Goal: Navigation & Orientation: Go to known website

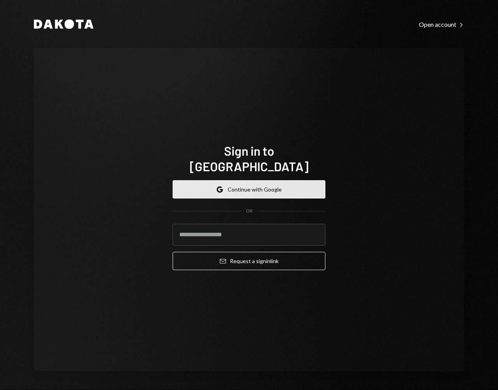
click at [251, 180] on button "Google Continue with Google" at bounding box center [249, 189] width 153 height 18
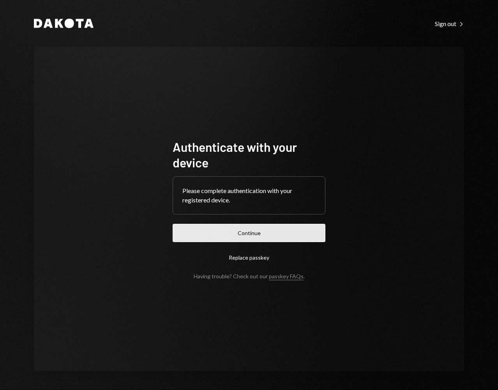
click at [218, 228] on button "Continue" at bounding box center [249, 233] width 153 height 18
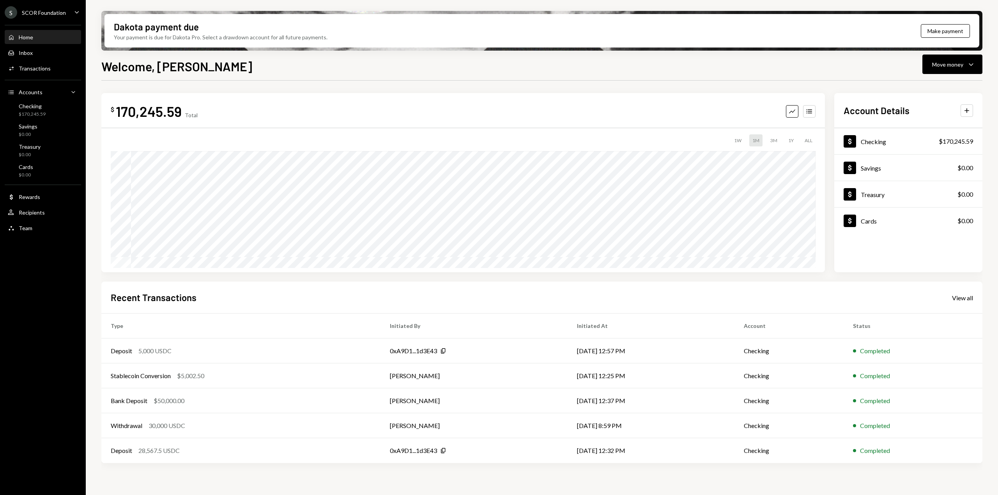
click at [39, 40] on div "Home Home" at bounding box center [43, 37] width 70 height 7
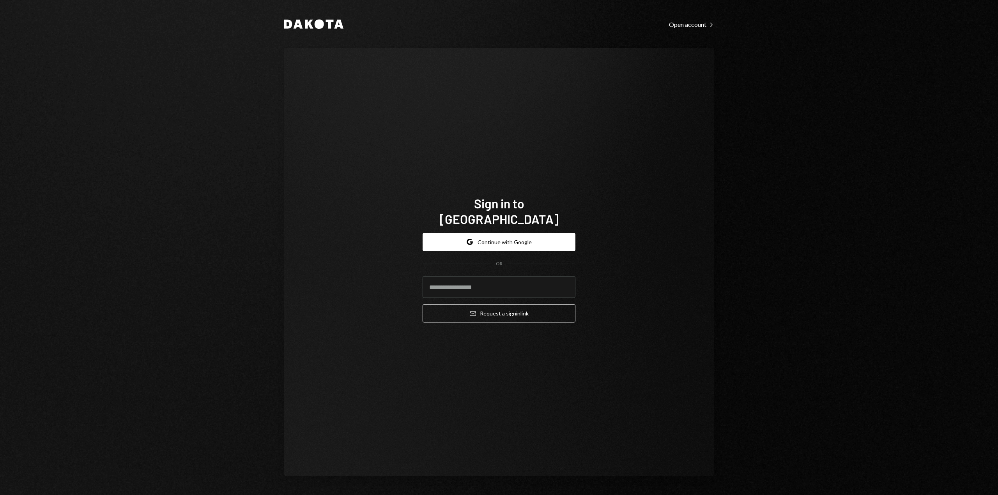
click at [758, 267] on div "Dakota Open account Right Caret Sign in to Dakota Google Continue with Google O…" at bounding box center [499, 247] width 998 height 495
click at [900, 352] on div "Dakota Open account Right Caret Sign in to Dakota Google Continue with Google O…" at bounding box center [499, 247] width 998 height 495
click at [489, 241] on button "Google Continue with Google" at bounding box center [498, 242] width 153 height 18
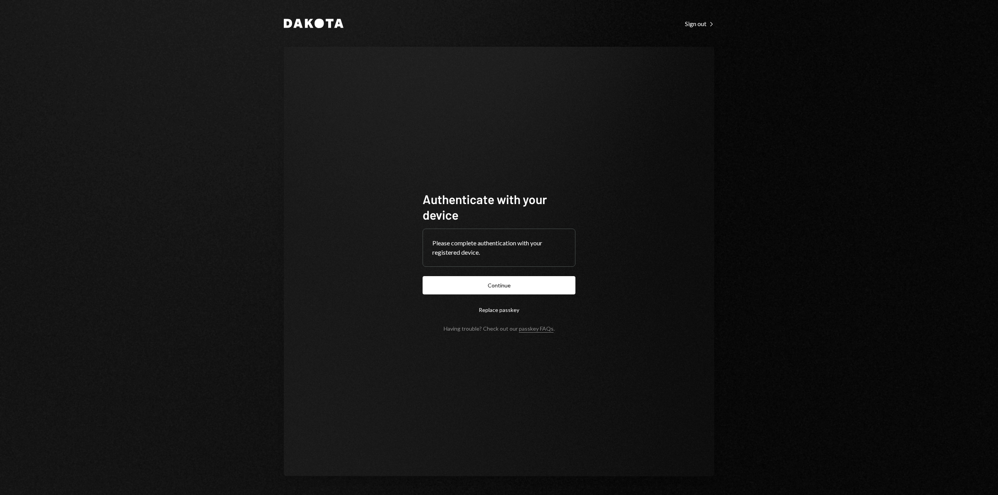
click at [539, 295] on form "Authenticate with your device Please complete authentication with your register…" at bounding box center [498, 261] width 153 height 141
click at [538, 290] on button "Continue" at bounding box center [498, 285] width 153 height 18
